Goal: Task Accomplishment & Management: Use online tool/utility

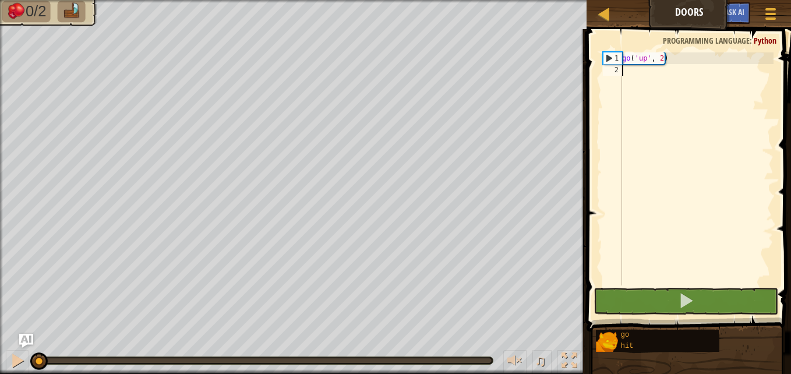
type textarea "hi"
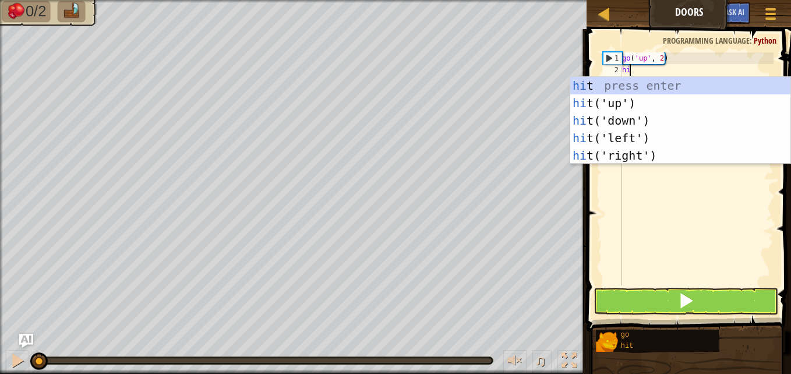
scroll to position [5, 0]
click at [617, 160] on div "hi t press enter hi t('up') press enter hi t('down') press enter hi t('left') p…" at bounding box center [680, 138] width 220 height 122
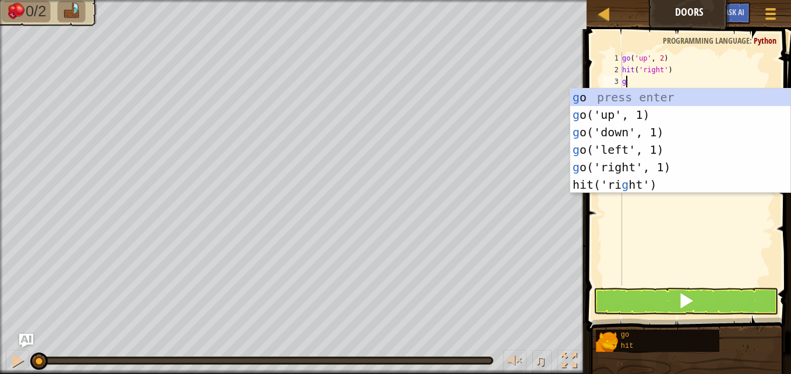
type textarea "go"
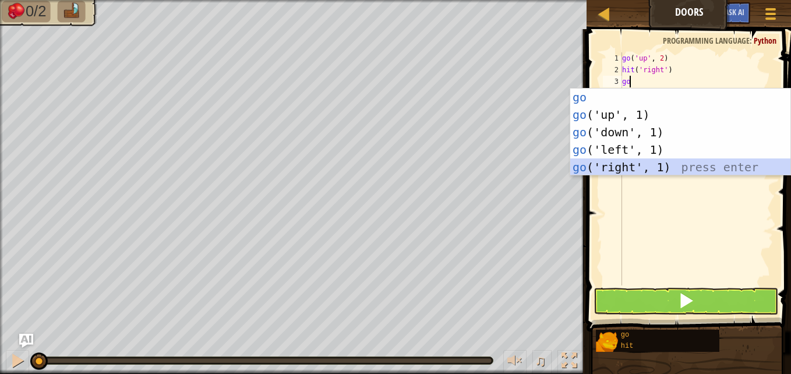
click at [616, 159] on div "go press enter go ('up', 1) press enter go ('down', 1) press enter go ('left', …" at bounding box center [680, 150] width 220 height 122
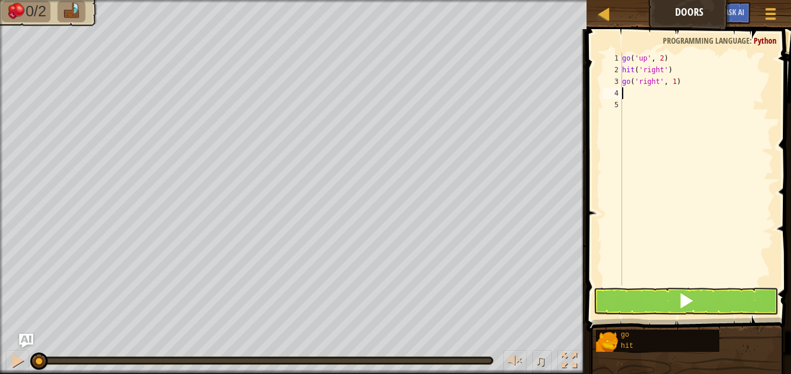
click at [672, 82] on div "go ( 'up' , 2 ) hit ( 'right' ) go ( 'right' , 1 )" at bounding box center [697, 180] width 154 height 256
type textarea "go('right', 2)"
click at [644, 95] on div "go ( 'up' , 2 ) hit ( 'right' ) go ( 'right' , 2 )" at bounding box center [697, 180] width 154 height 256
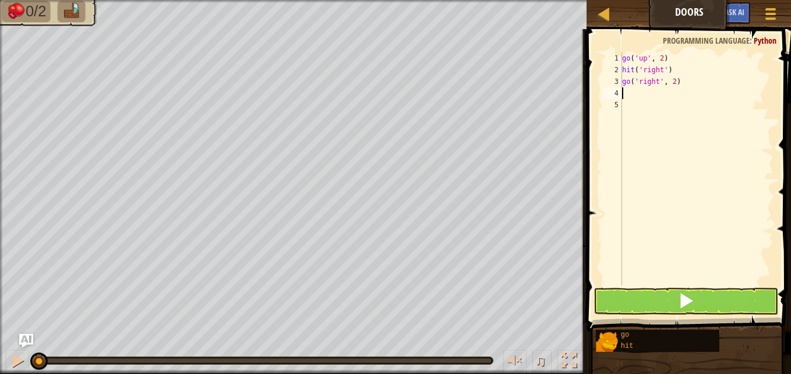
type textarea "g"
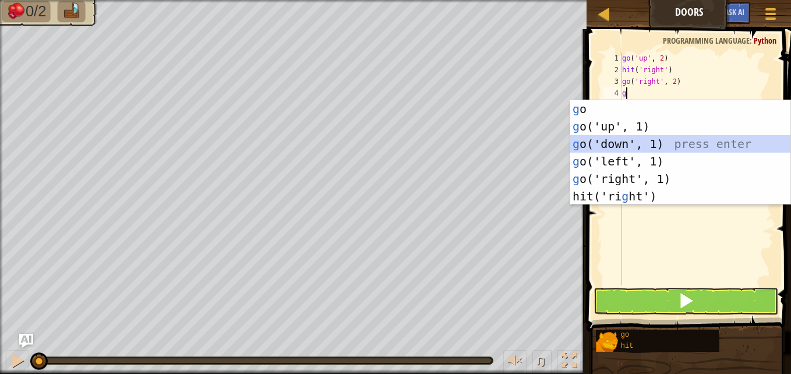
click at [621, 139] on div "g o press enter g o('up', 1) press enter g o('down', 1) press enter g o('left',…" at bounding box center [680, 170] width 220 height 140
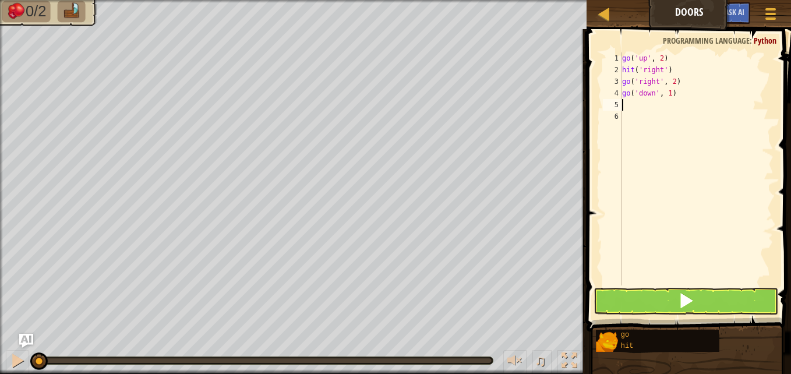
type textarea "h"
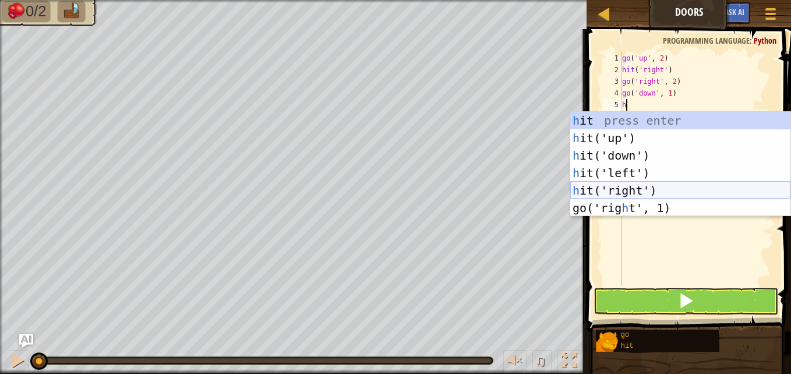
click at [626, 183] on div "h it press enter h it('up') press enter h it('down') press enter h it('left') p…" at bounding box center [680, 182] width 220 height 140
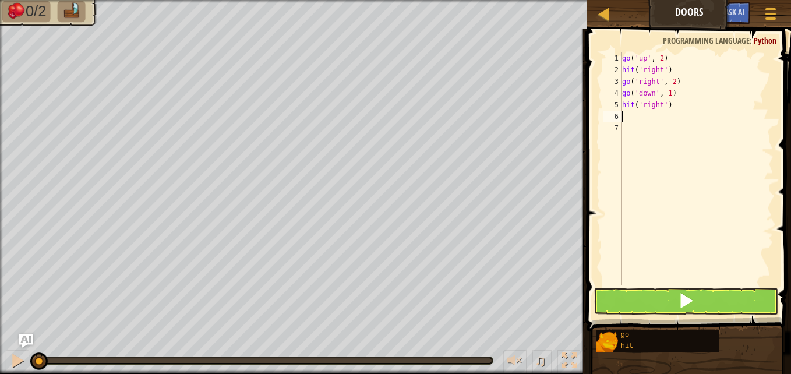
type textarea "g"
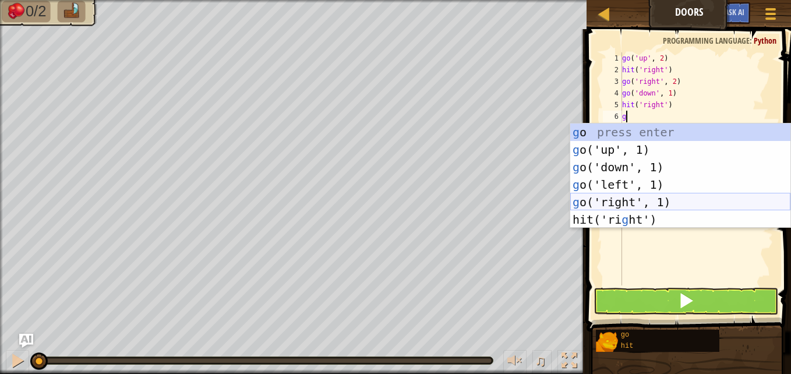
click at [641, 204] on div "g o press enter g o('up', 1) press enter g o('down', 1) press enter g o('left',…" at bounding box center [680, 193] width 220 height 140
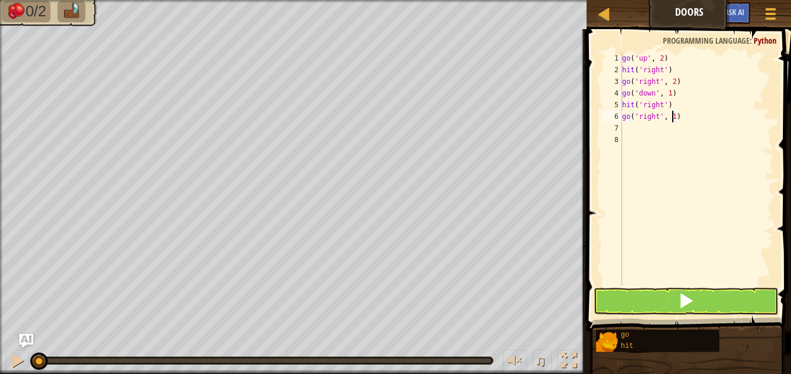
click at [671, 115] on div "go ( 'up' , 2 ) hit ( 'right' ) go ( 'right' , 2 ) go ( 'down' , 1 ) hit ( 'rig…" at bounding box center [697, 180] width 154 height 256
type textarea "go('right', 2)"
click at [640, 130] on div "go ( 'up' , 2 ) hit ( 'right' ) go ( 'right' , 2 ) go ( 'down' , 1 ) hit ( 'rig…" at bounding box center [697, 180] width 154 height 256
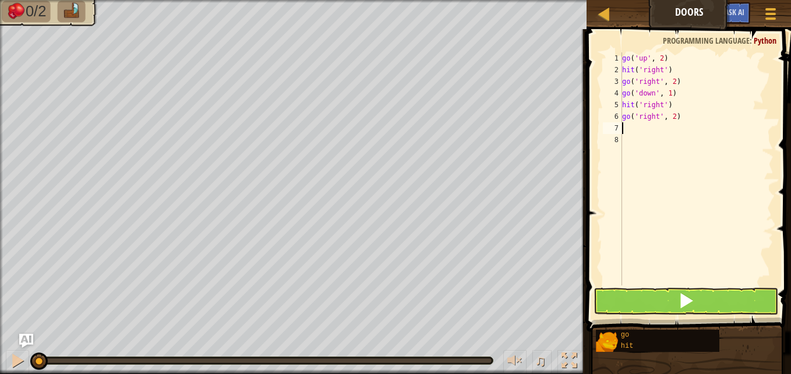
type textarea "g"
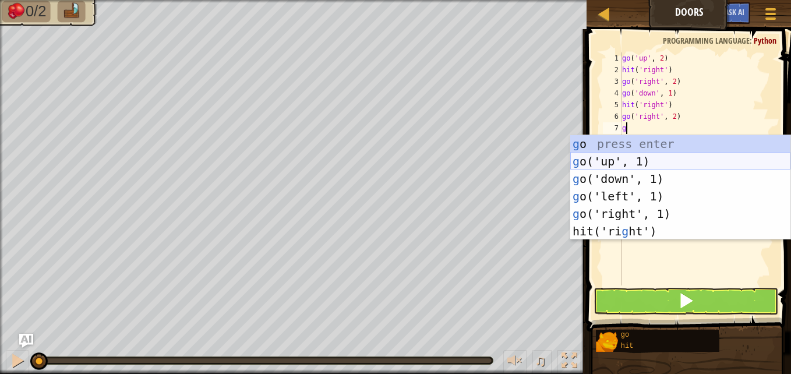
click at [626, 157] on div "g o press enter g o('up', 1) press enter g o('down', 1) press enter g o('left',…" at bounding box center [680, 205] width 220 height 140
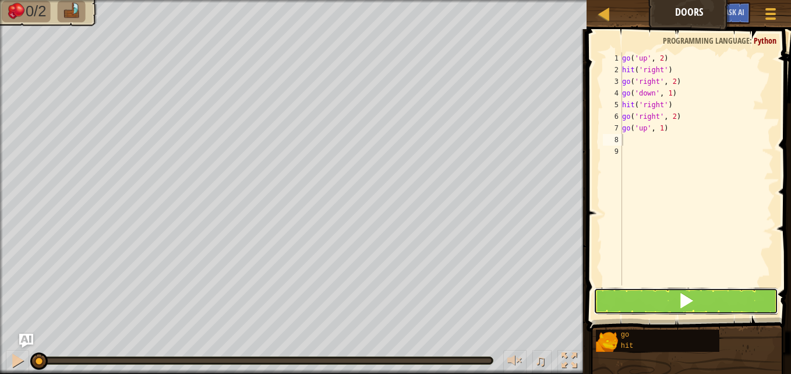
click at [665, 296] on button at bounding box center [686, 301] width 185 height 27
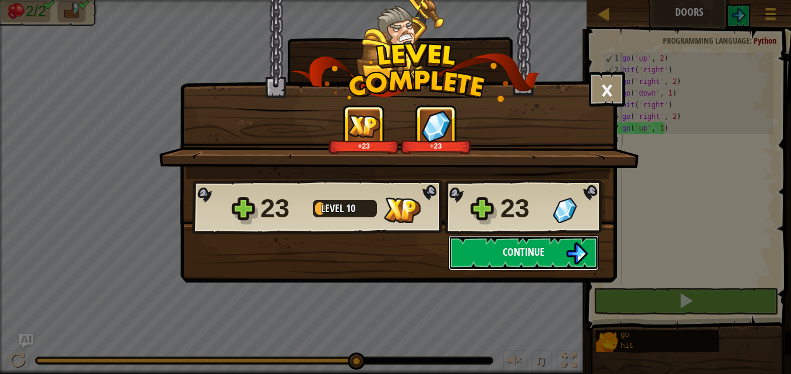
click at [490, 258] on button "Continue" at bounding box center [524, 252] width 150 height 35
